Goal: Task Accomplishment & Management: Use online tool/utility

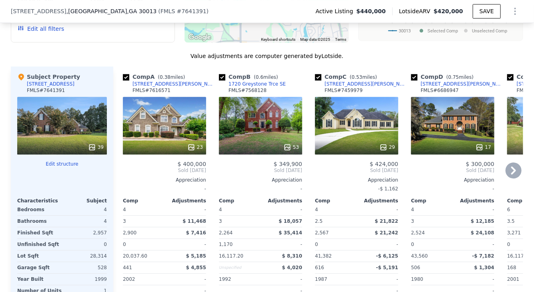
scroll to position [904, 0]
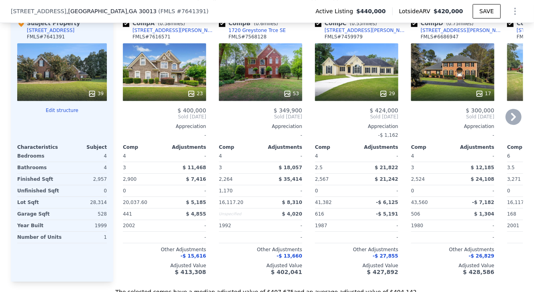
click at [516, 116] on icon at bounding box center [514, 117] width 16 height 16
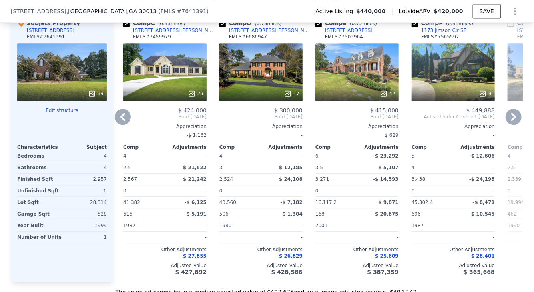
click at [509, 120] on icon at bounding box center [514, 117] width 16 height 16
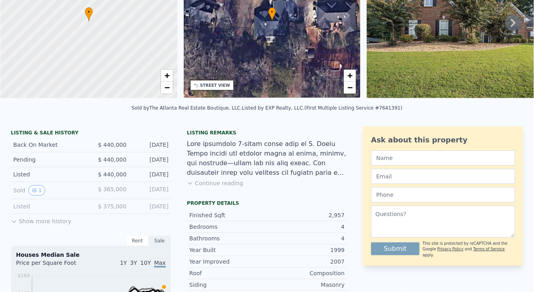
scroll to position [0, 0]
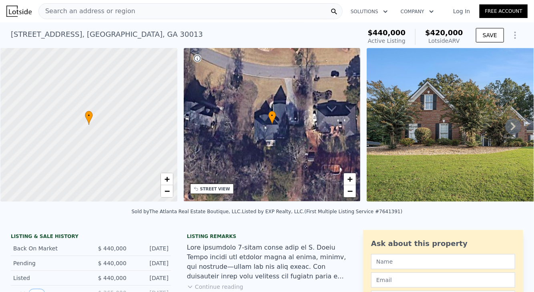
click at [507, 128] on icon at bounding box center [513, 126] width 16 height 16
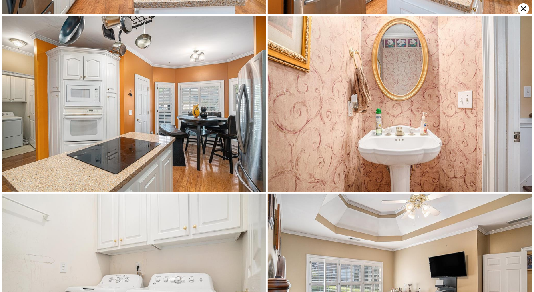
scroll to position [1406, 0]
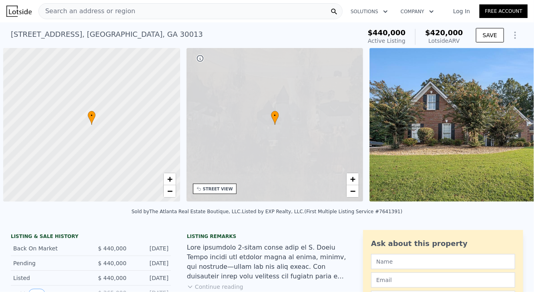
scroll to position [0, 3]
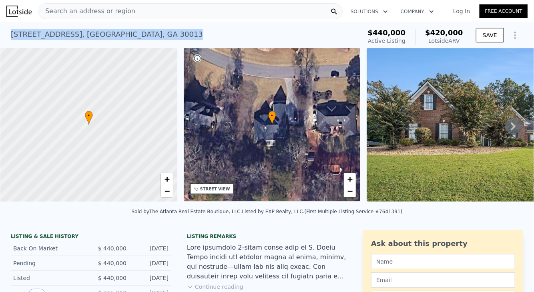
drag, startPoint x: 5, startPoint y: 37, endPoint x: 162, endPoint y: 15, distance: 158.5
click at [173, 34] on div "[STREET_ADDRESS] Active at $440k (~ARV $420k ) $440,000 Active Listing $420,000…" at bounding box center [267, 35] width 534 height 26
copy div "[STREET_ADDRESS]"
